Goal: Find specific page/section: Find specific page/section

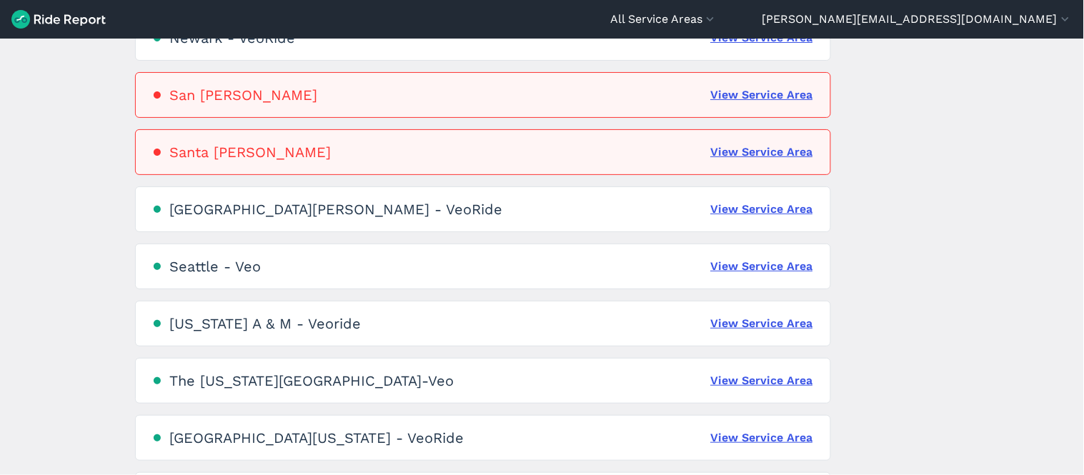
scroll to position [1001, 0]
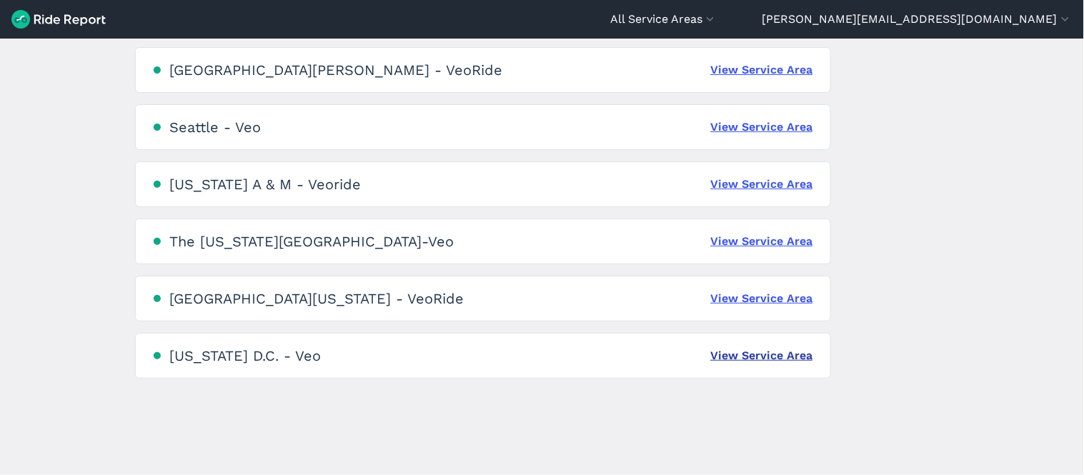
click at [719, 354] on link "View Service Area" at bounding box center [762, 355] width 102 height 17
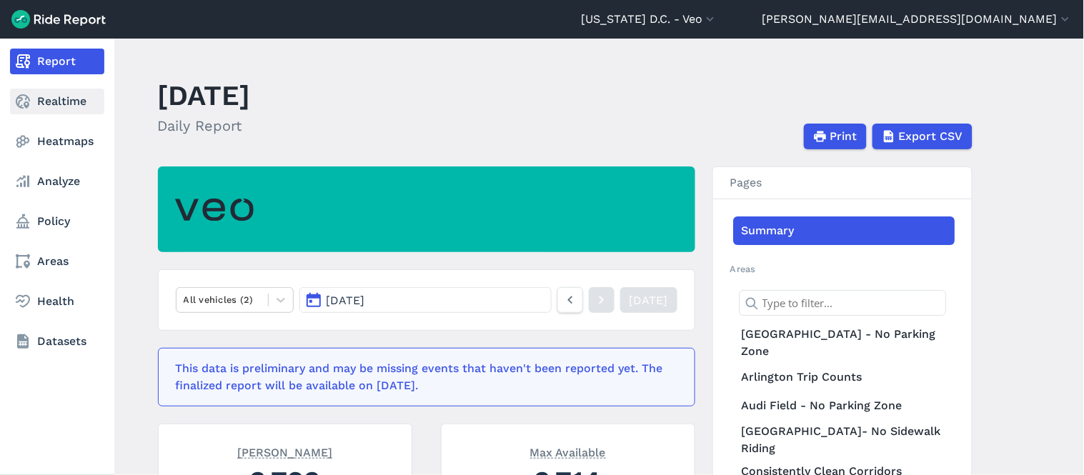
click at [45, 96] on link "Realtime" at bounding box center [57, 102] width 94 height 26
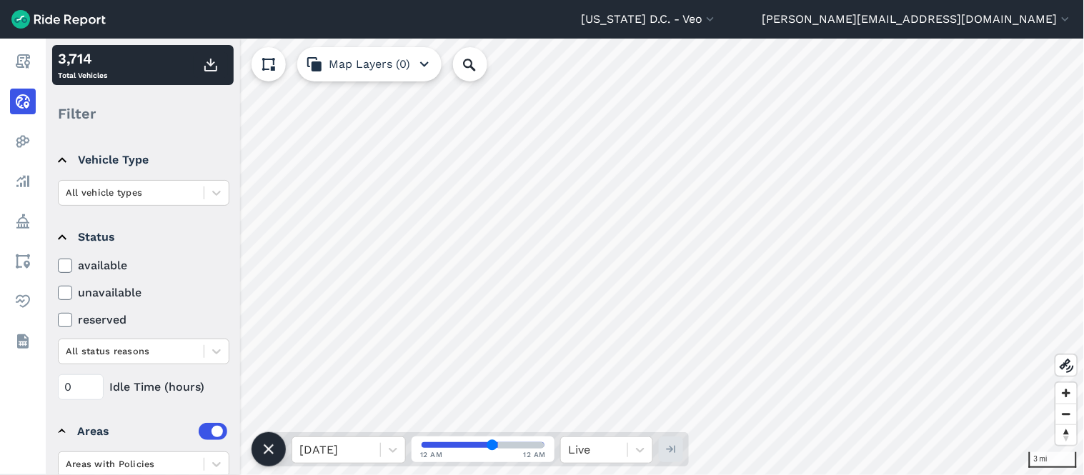
scroll to position [159, 0]
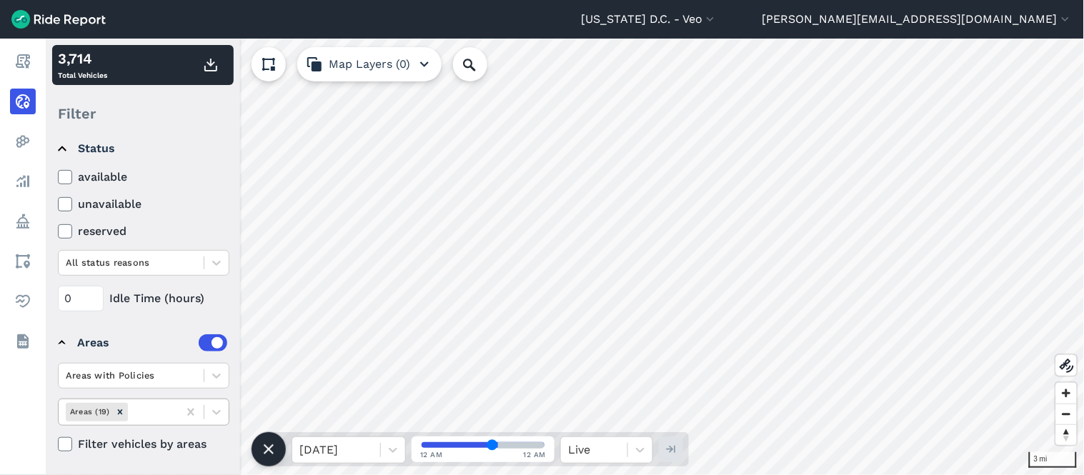
click at [164, 413] on div at bounding box center [151, 412] width 41 height 16
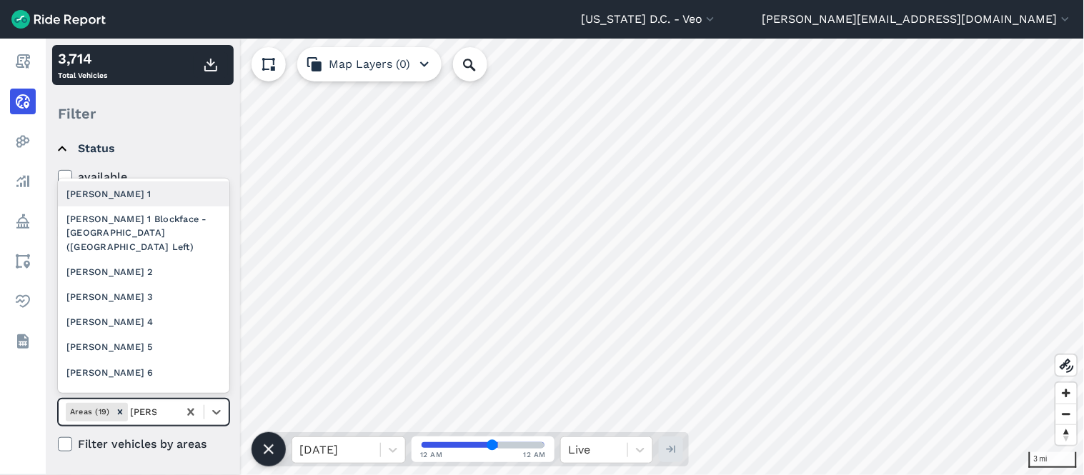
type input "[PERSON_NAME]"
click at [123, 276] on div "[PERSON_NAME] 2" at bounding box center [143, 271] width 171 height 25
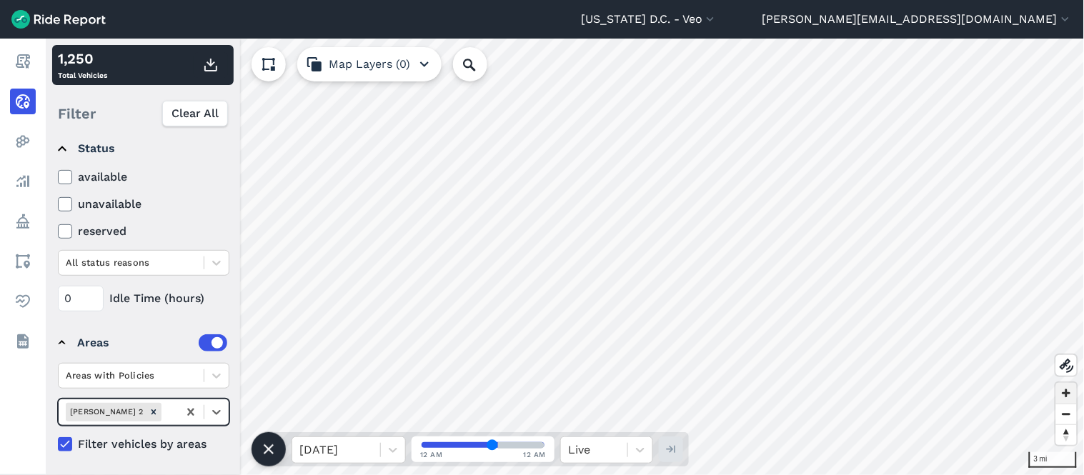
click at [1065, 401] on span "Zoom in" at bounding box center [1066, 393] width 21 height 21
click at [1068, 397] on span "Zoom in" at bounding box center [1066, 393] width 21 height 21
click at [1065, 390] on span "Zoom in" at bounding box center [1066, 393] width 21 height 21
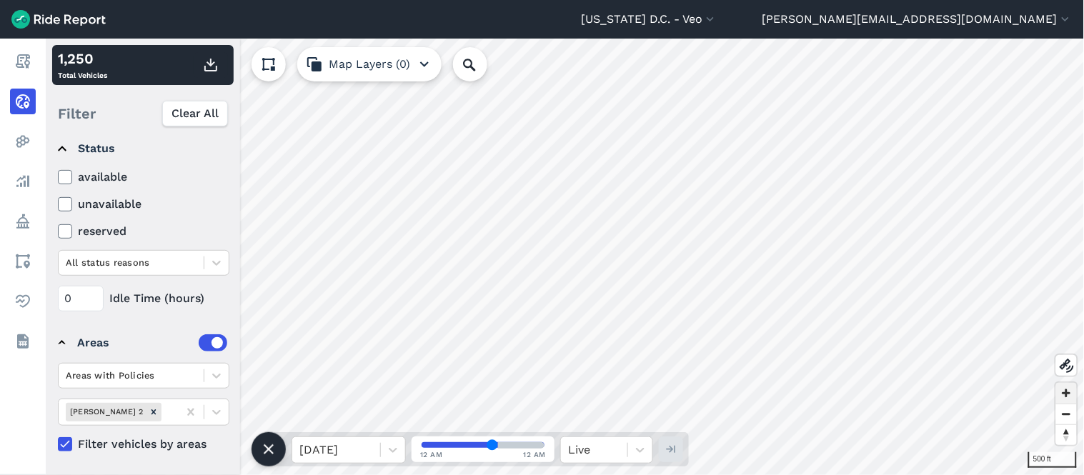
click at [1063, 387] on span "Zoom in" at bounding box center [1066, 393] width 21 height 21
